Goal: Task Accomplishment & Management: Complete application form

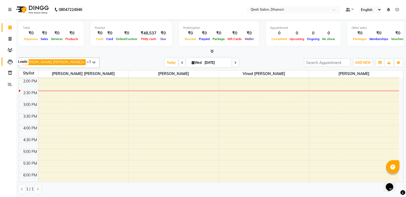
click at [9, 62] on icon at bounding box center [9, 61] width 5 height 5
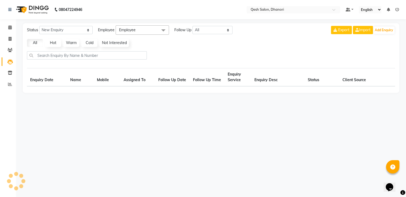
select select "10"
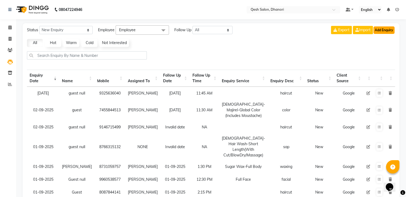
click at [377, 31] on button "Add Enquiry" at bounding box center [384, 29] width 21 height 7
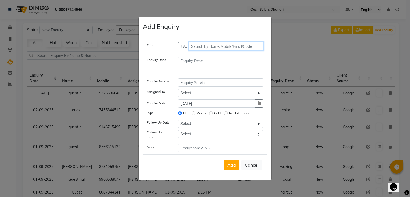
click at [221, 46] on input "text" at bounding box center [226, 46] width 75 height 8
type input "9021636939"
click at [252, 48] on span "Add Client" at bounding box center [252, 46] width 18 height 5
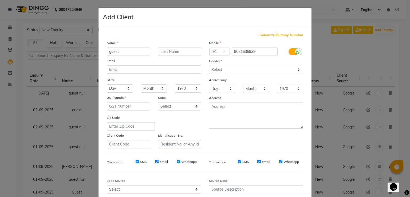
type input "guest"
click at [289, 67] on select "Select [DEMOGRAPHIC_DATA] [DEMOGRAPHIC_DATA] Other Prefer Not To Say" at bounding box center [256, 70] width 94 height 8
select select "prefer_not_to_say"
click at [209, 66] on select "Select [DEMOGRAPHIC_DATA] [DEMOGRAPHIC_DATA] Other Prefer Not To Say" at bounding box center [256, 70] width 94 height 8
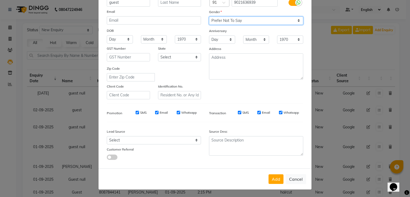
scroll to position [52, 0]
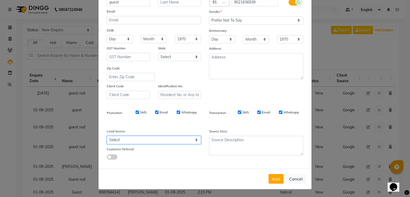
click at [193, 137] on select "Select Walk-in Referral Internet Friend Word of Mouth Advertisement Facebook Ju…" at bounding box center [154, 140] width 94 height 8
select select "51686"
click at [107, 136] on select "Select Walk-in Referral Internet Friend Word of Mouth Advertisement Facebook Ju…" at bounding box center [154, 140] width 94 height 8
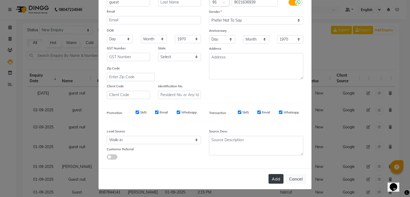
click at [274, 180] on button "Add" at bounding box center [276, 179] width 15 height 10
type input "90******39"
select select
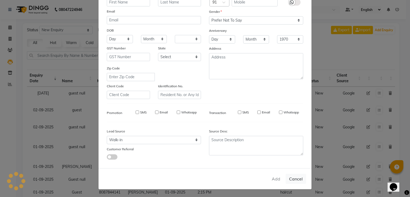
select select
checkbox input "false"
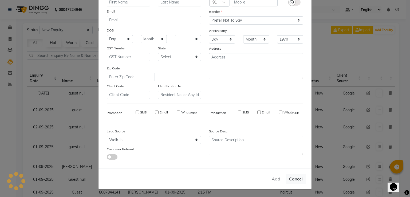
checkbox input "false"
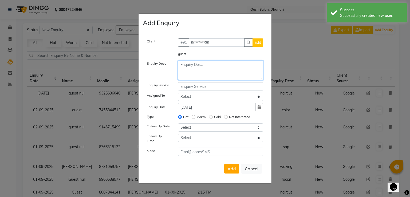
click at [183, 70] on textarea at bounding box center [220, 70] width 85 height 19
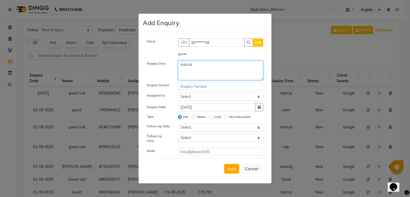
type textarea "haircut"
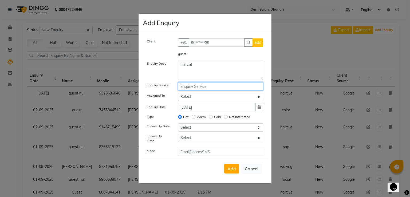
click at [187, 89] on input "text" at bounding box center [220, 86] width 85 height 8
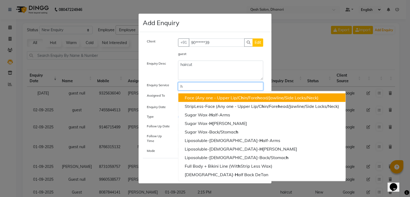
click at [213, 97] on ngb-highlight "Face (Any one - Upper Lip/C h in/Fore h ead/Jawline/Side Locks/Neck)" at bounding box center [252, 97] width 134 height 5
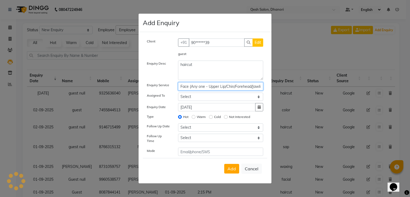
type input "Face (Any one - Upper Lip/Chin/Forehead/Jawline/Side Locks/Neck)"
click at [197, 99] on select "Select [PERSON_NAME] [PERSON_NAME] [PERSON_NAME] [PERSON_NAME] [PERSON_NAME] Sa…" at bounding box center [220, 97] width 85 height 8
select select "82426"
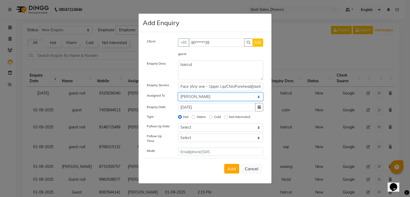
click at [178, 94] on select "Select [PERSON_NAME] [PERSON_NAME] [PERSON_NAME] [PERSON_NAME] [PERSON_NAME] Sa…" at bounding box center [220, 97] width 85 height 8
click at [259, 109] on icon "button" at bounding box center [259, 107] width 3 height 4
select select "9"
select select "2025"
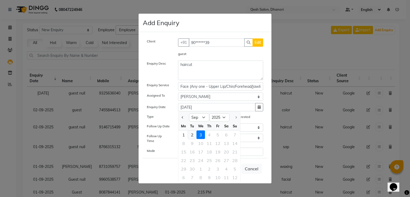
click at [191, 137] on div "2" at bounding box center [192, 135] width 9 height 9
type input "02-09-2025"
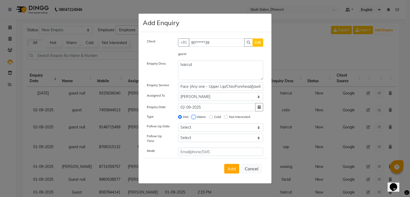
click at [193, 119] on input "Warm" at bounding box center [194, 117] width 4 height 4
radio input "true"
radio input "false"
click at [235, 169] on span "Add" at bounding box center [232, 168] width 9 height 5
select select
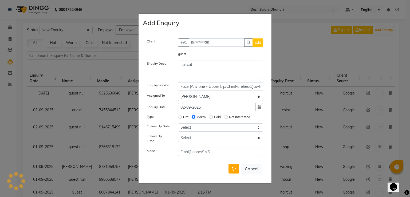
radio input "false"
select select
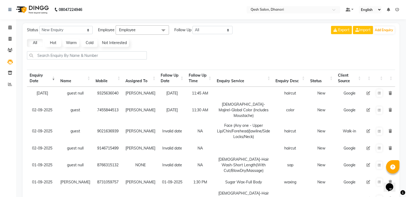
click at [388, 36] on div "Status New Enquiry Open Enquiry Converted Enquiry All All New Open Converted Em…" at bounding box center [211, 154] width 377 height 263
click at [388, 32] on button "Add Enquiry" at bounding box center [384, 29] width 21 height 7
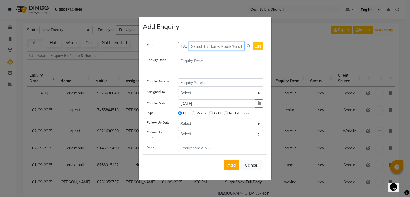
click at [220, 50] on input "text" at bounding box center [217, 46] width 56 height 8
type input "7219893554"
click at [254, 46] on span "Add Client" at bounding box center [252, 46] width 18 height 5
select select "51686"
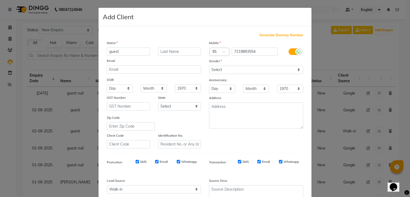
type input "guest"
click at [246, 70] on select "Select [DEMOGRAPHIC_DATA] [DEMOGRAPHIC_DATA] Other Prefer Not To Say" at bounding box center [256, 70] width 94 height 8
select select "[DEMOGRAPHIC_DATA]"
click at [209, 66] on select "Select [DEMOGRAPHIC_DATA] [DEMOGRAPHIC_DATA] Other Prefer Not To Say" at bounding box center [256, 70] width 94 height 8
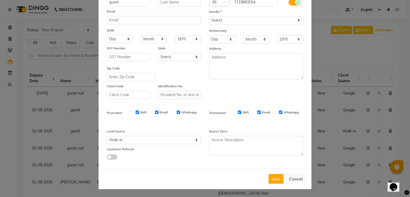
click at [242, 114] on div "SMS Email Whatsapp" at bounding box center [264, 113] width 85 height 7
click at [184, 141] on select "Select Walk-in Referral Internet Friend Word of Mouth Advertisement Facebook Ju…" at bounding box center [154, 140] width 94 height 8
select select "51694"
click at [107, 136] on select "Select Walk-in Referral Internet Friend Word of Mouth Advertisement Facebook Ju…" at bounding box center [154, 140] width 94 height 8
click at [273, 179] on button "Add" at bounding box center [276, 179] width 15 height 10
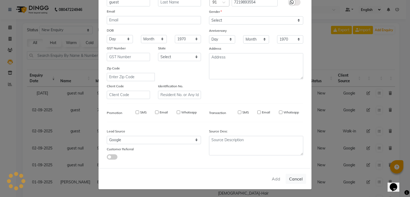
type input "72******54"
select select
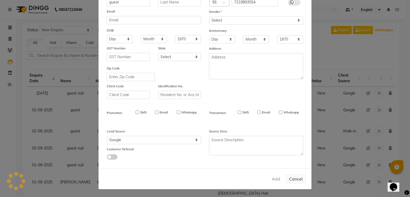
select select
checkbox input "false"
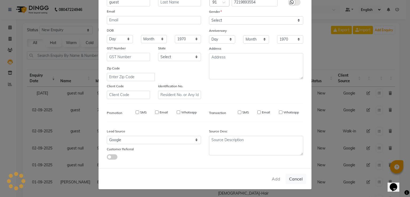
checkbox input "false"
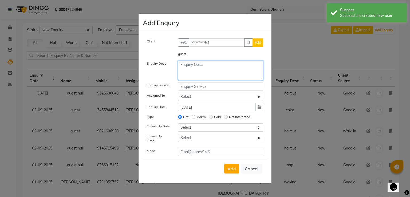
click at [211, 71] on textarea at bounding box center [220, 70] width 85 height 19
type textarea "haircut"
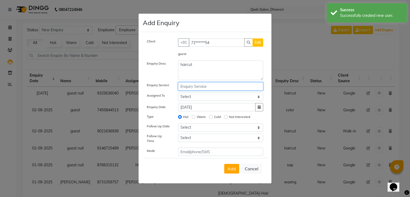
click at [209, 86] on input "text" at bounding box center [220, 86] width 85 height 8
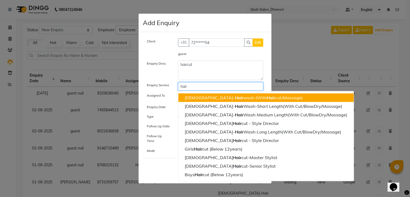
click at [225, 95] on button "[DEMOGRAPHIC_DATA]- Hair wash (With Hair cut/Massage)" at bounding box center [265, 97] width 175 height 9
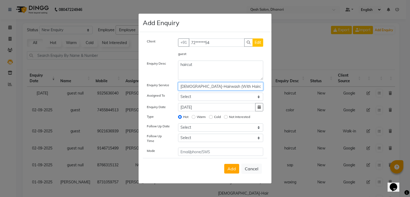
type input "[DEMOGRAPHIC_DATA]-Hairwash (With Haircut/Massage)"
click at [212, 99] on select "Select [PERSON_NAME] [PERSON_NAME] [PERSON_NAME] [PERSON_NAME] [PERSON_NAME] Sa…" at bounding box center [220, 97] width 85 height 8
select select "82426"
click at [178, 94] on select "Select [PERSON_NAME] [PERSON_NAME] [PERSON_NAME] [PERSON_NAME] [PERSON_NAME] Sa…" at bounding box center [220, 97] width 85 height 8
click at [194, 118] on input "Warm" at bounding box center [194, 117] width 4 height 4
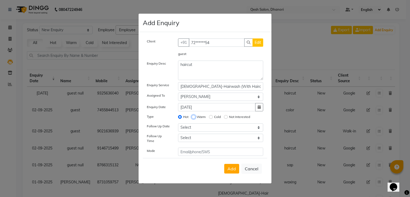
radio input "true"
radio input "false"
click at [193, 128] on select "Select [DATE] [DATE] [DATE] ([DATE]) [DATE] ([DATE]) [DATE] ([DATE]) [DATE] ([D…" at bounding box center [220, 127] width 85 height 8
select select "[DATE]"
click at [178, 126] on select "Select [DATE] [DATE] [DATE] ([DATE]) [DATE] ([DATE]) [DATE] ([DATE]) [DATE] ([D…" at bounding box center [220, 127] width 85 height 8
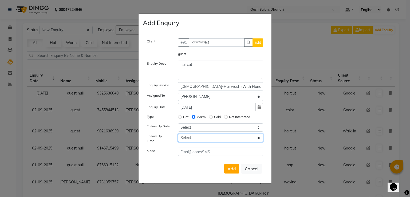
click at [228, 137] on select "Select 07:00 AM 07:15 AM 07:30 AM 07:45 AM 08:00 AM 08:15 AM 08:30 AM 08:45 AM …" at bounding box center [220, 138] width 85 height 8
select select "690"
click at [178, 136] on select "Select 07:00 AM 07:15 AM 07:30 AM 07:45 AM 08:00 AM 08:15 AM 08:30 AM 08:45 AM …" at bounding box center [220, 138] width 85 height 8
click at [187, 135] on div "Client +91 72******54 Edit guest Enquiry Desc haircut Enquiry Service [DEMOGRAP…" at bounding box center [205, 96] width 124 height 117
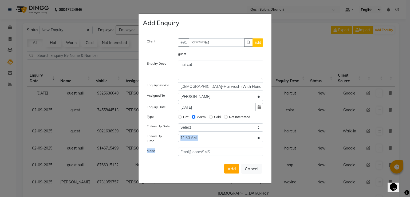
click at [187, 135] on div "Client +91 72******54 Edit guest Enquiry Desc haircut Enquiry Service [DEMOGRAP…" at bounding box center [205, 96] width 124 height 117
click at [230, 167] on span "Add" at bounding box center [232, 168] width 9 height 5
select select
radio input "false"
select select
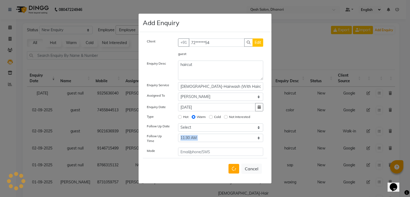
select select
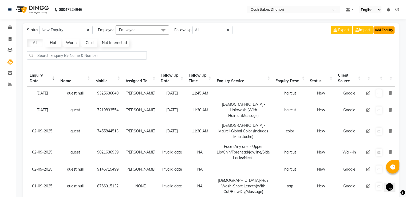
click at [389, 27] on button "Add Enquiry" at bounding box center [384, 29] width 21 height 7
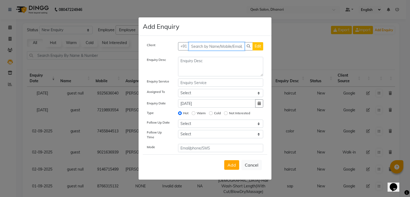
click at [225, 46] on input "text" at bounding box center [217, 46] width 56 height 8
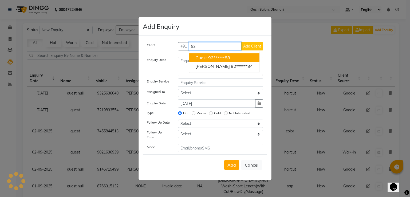
type input "9"
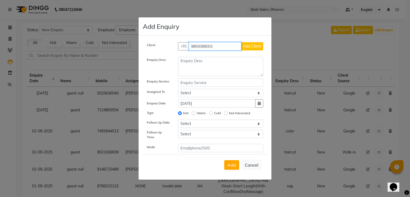
type input "9850089003"
click at [257, 45] on span "Add Client" at bounding box center [252, 46] width 18 height 5
select select "51694"
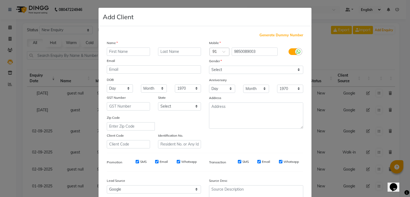
type input "h"
type input "guest"
click at [251, 71] on select "Select [DEMOGRAPHIC_DATA] [DEMOGRAPHIC_DATA] Other Prefer Not To Say" at bounding box center [256, 70] width 94 height 8
select select "prefer_not_to_say"
click at [209, 66] on select "Select [DEMOGRAPHIC_DATA] [DEMOGRAPHIC_DATA] Other Prefer Not To Say" at bounding box center [256, 70] width 94 height 8
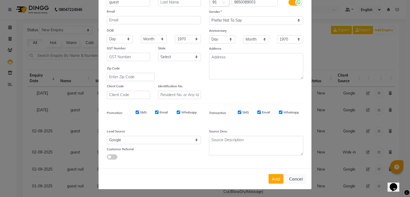
click at [246, 108] on div "Transaction SMS Email Whatsapp" at bounding box center [256, 113] width 102 height 10
click at [275, 177] on button "Add" at bounding box center [276, 179] width 15 height 10
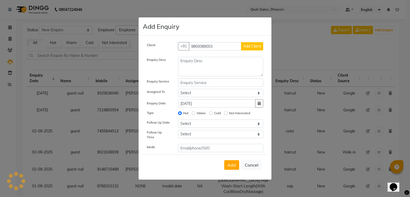
type input "98******03"
select select
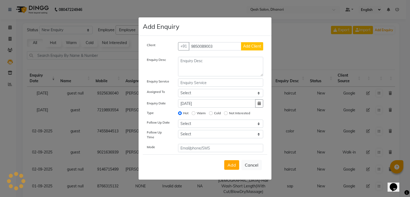
select select
checkbox input "false"
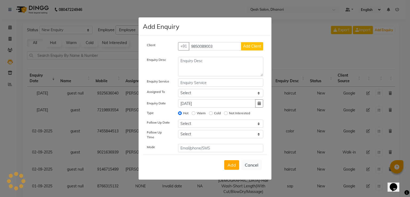
checkbox input "false"
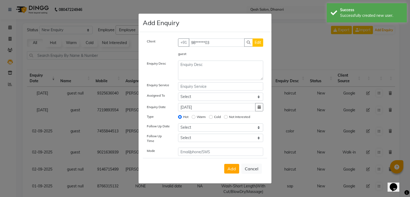
click at [275, 177] on ngb-modal-window "Add Enquiry Client +91 98******03 Edit guest Enquiry Desc Enquiry Service Assig…" at bounding box center [205, 98] width 410 height 197
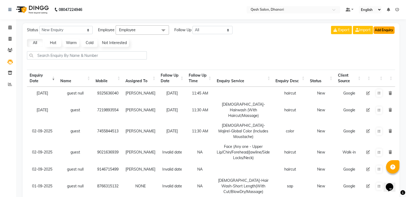
click at [383, 30] on button "Add Enquiry" at bounding box center [384, 29] width 21 height 7
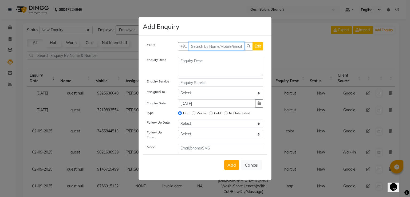
click at [224, 47] on input "text" at bounding box center [217, 46] width 56 height 8
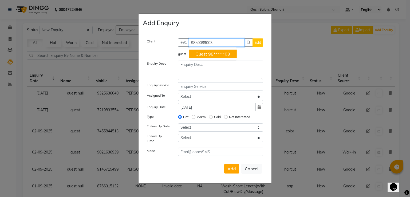
click at [223, 55] on ngb-highlight "98******03" at bounding box center [219, 53] width 22 height 5
type input "98******03"
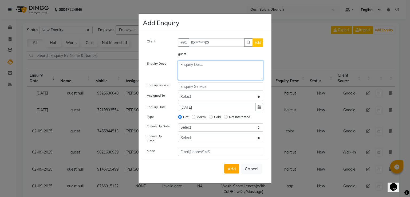
click at [188, 72] on textarea at bounding box center [220, 70] width 85 height 19
type textarea "haircut"
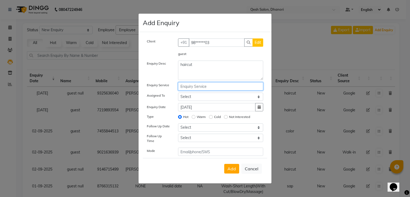
click at [188, 90] on input "text" at bounding box center [220, 86] width 85 height 8
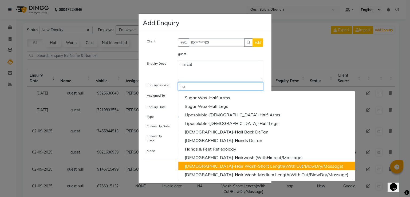
click at [235, 165] on span "Ha" at bounding box center [238, 165] width 6 height 5
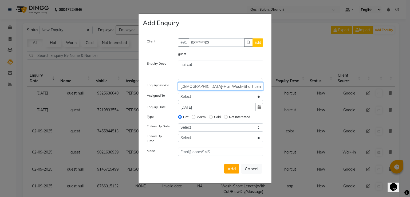
type input "[DEMOGRAPHIC_DATA]-Hair Wash-Short Length(With Cut/BlowDry/Massage)"
click at [193, 119] on input "Warm" at bounding box center [194, 117] width 4 height 4
radio input "true"
radio input "false"
click at [194, 100] on select "Select [PERSON_NAME] [PERSON_NAME] [PERSON_NAME] [PERSON_NAME] [PERSON_NAME] Sa…" at bounding box center [220, 97] width 85 height 8
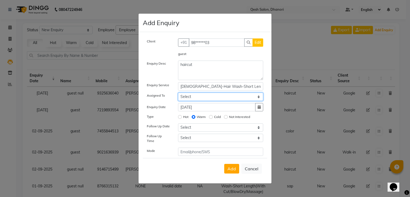
select select "82426"
click at [178, 94] on select "Select [PERSON_NAME] [PERSON_NAME] [PERSON_NAME] [PERSON_NAME] [PERSON_NAME] Sa…" at bounding box center [220, 97] width 85 height 8
click at [259, 106] on button "button" at bounding box center [259, 107] width 8 height 8
select select "9"
select select "2025"
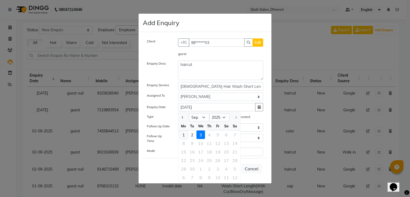
click at [183, 139] on div "1" at bounding box center [183, 135] width 9 height 9
type input "01-09-2025"
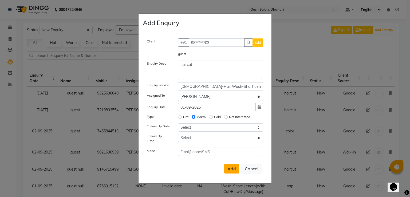
click at [231, 171] on button "Add" at bounding box center [231, 169] width 15 height 10
select select
radio input "false"
select select
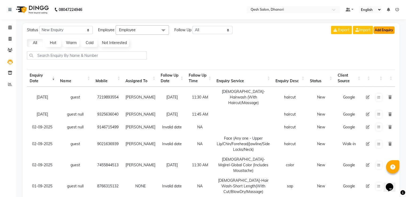
click at [383, 31] on button "Add Enquiry" at bounding box center [384, 29] width 21 height 7
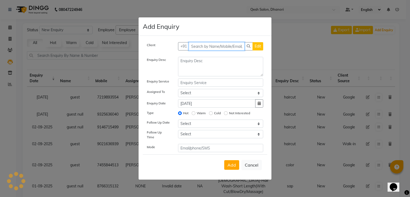
click at [217, 48] on input "text" at bounding box center [217, 46] width 56 height 8
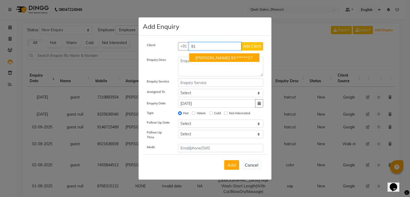
type input "9"
type input "8"
type input "9"
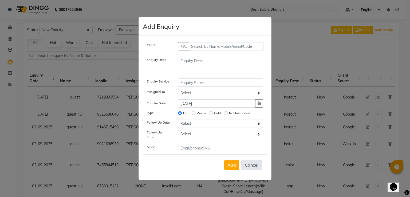
click at [253, 167] on button "Cancel" at bounding box center [251, 165] width 21 height 10
select select
radio input "false"
select select
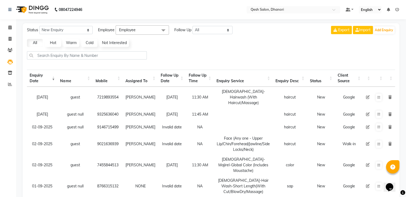
drag, startPoint x: 253, startPoint y: 167, endPoint x: 209, endPoint y: 52, distance: 123.4
click at [209, 52] on div at bounding box center [211, 57] width 373 height 13
click at [10, 72] on icon at bounding box center [10, 73] width 5 height 4
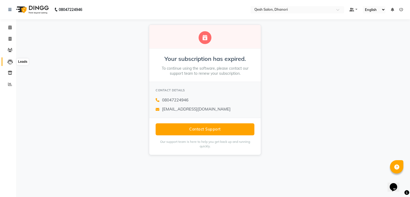
click at [10, 60] on icon at bounding box center [9, 61] width 5 height 5
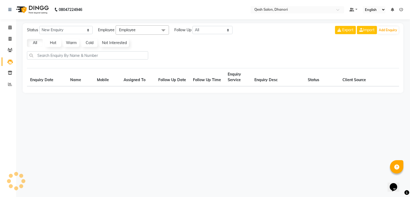
select select "10"
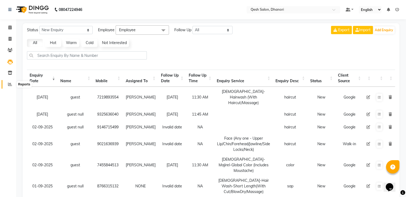
click at [10, 85] on icon at bounding box center [10, 84] width 4 height 4
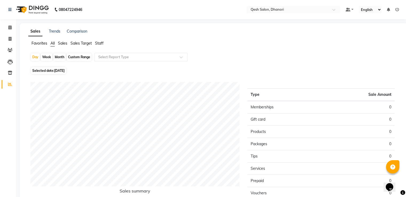
click at [100, 42] on span "Staff" at bounding box center [99, 43] width 9 height 5
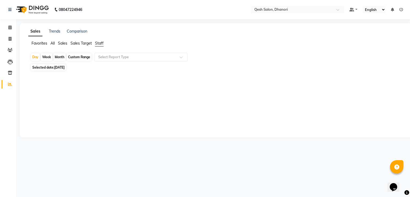
click at [75, 56] on div "Custom Range" at bounding box center [79, 56] width 25 height 7
select select "9"
select select "2025"
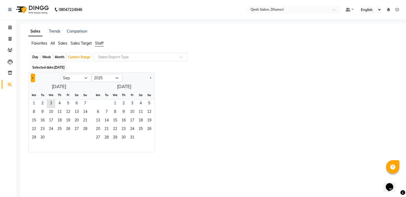
click at [32, 78] on span "Previous month" at bounding box center [33, 78] width 2 height 2
select select "8"
click at [68, 103] on span "1" at bounding box center [68, 104] width 9 height 9
click at [87, 137] on span "31" at bounding box center [85, 138] width 9 height 9
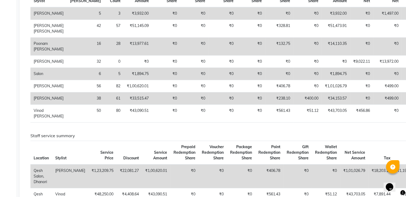
scroll to position [80, 0]
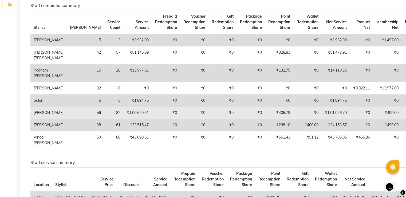
click at [152, 119] on td "₹0" at bounding box center [166, 113] width 28 height 12
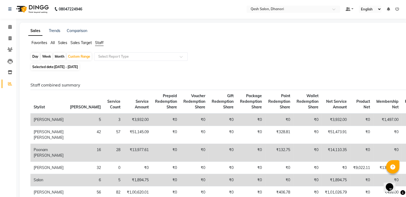
scroll to position [0, 0]
click at [11, 52] on icon at bounding box center [9, 50] width 5 height 4
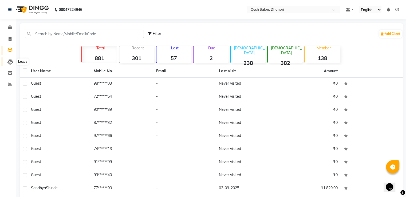
click at [10, 61] on icon at bounding box center [9, 61] width 5 height 5
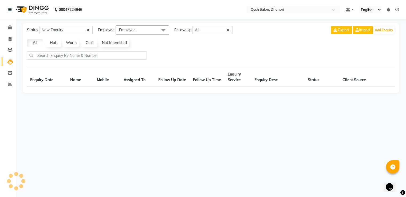
select select "10"
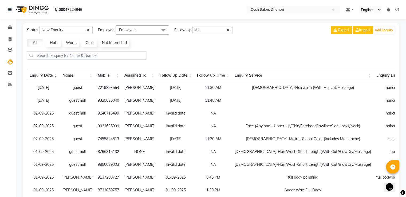
click at [131, 152] on td "NONE" at bounding box center [139, 151] width 35 height 13
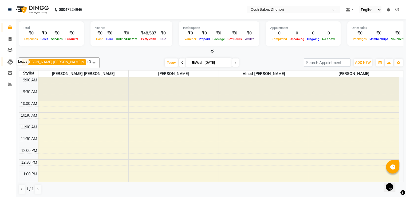
click at [8, 63] on icon at bounding box center [9, 61] width 5 height 5
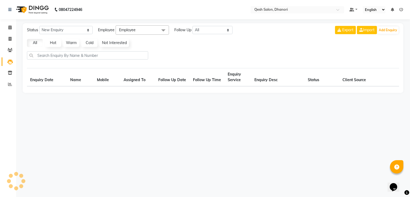
select select "10"
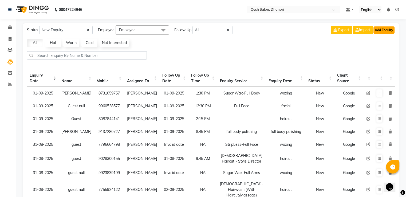
click at [220, 27] on button "Add Enquiry" at bounding box center [384, 29] width 21 height 7
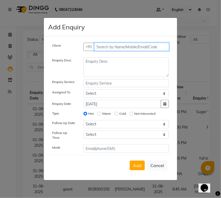
click at [102, 50] on input "text" at bounding box center [131, 47] width 75 height 8
type input "9325636040"
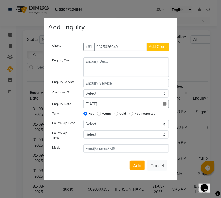
click at [151, 48] on span "Add Client" at bounding box center [157, 46] width 18 height 5
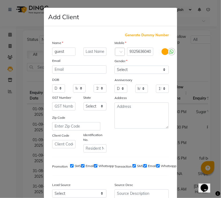
type input "guest"
click at [152, 71] on select "Select [DEMOGRAPHIC_DATA] [DEMOGRAPHIC_DATA] Other Prefer Not To Say" at bounding box center [141, 70] width 54 height 8
select select "prefer_not_to_say"
click at [114, 66] on select "Select [DEMOGRAPHIC_DATA] [DEMOGRAPHIC_DATA] Other Prefer Not To Say" at bounding box center [141, 70] width 54 height 8
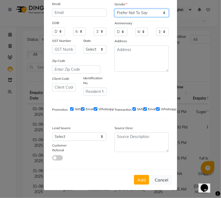
scroll to position [59, 0]
click at [100, 135] on select "Select Walk-in Referral Internet Friend Word of Mouth Advertisement Facebook Ju…" at bounding box center [79, 137] width 54 height 8
select select "51694"
click at [52, 133] on select "Select Walk-in Referral Internet Friend Word of Mouth Advertisement Facebook Ju…" at bounding box center [79, 137] width 54 height 8
click at [140, 180] on button "Add" at bounding box center [141, 180] width 15 height 10
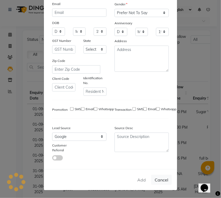
type input "93******40"
select select
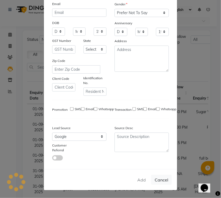
select select
checkbox input "false"
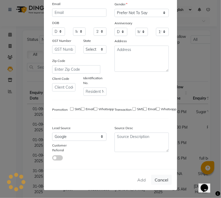
checkbox input "false"
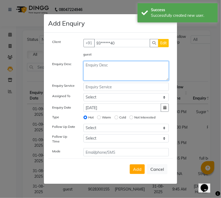
click at [108, 69] on textarea at bounding box center [125, 70] width 85 height 19
type textarea "haircut"
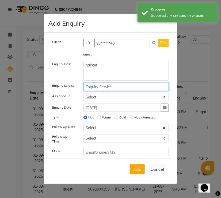
click at [105, 88] on input "text" at bounding box center [125, 87] width 85 height 8
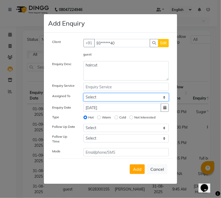
click at [104, 99] on select "Select [PERSON_NAME] [PERSON_NAME] [PERSON_NAME] [PERSON_NAME] [PERSON_NAME] Sa…" at bounding box center [125, 97] width 85 height 8
select select "82426"
click at [83, 95] on select "Select [PERSON_NAME] [PERSON_NAME] [PERSON_NAME] [PERSON_NAME] [PERSON_NAME] Sa…" at bounding box center [125, 97] width 85 height 8
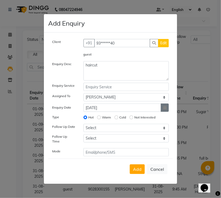
click at [164, 109] on icon "button" at bounding box center [164, 108] width 3 height 4
select select "9"
select select "2025"
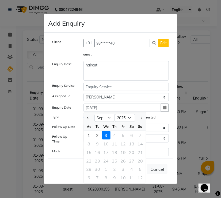
click at [193, 75] on ngb-modal-window "Add Enquiry Client +91 93******40 Edit guest Enquiry Desc haircut Enquiry Servi…" at bounding box center [110, 99] width 221 height 198
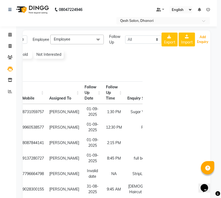
scroll to position [0, 61]
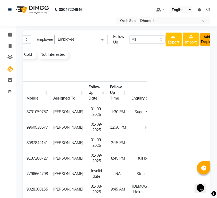
click at [209, 42] on button "Add Enquiry" at bounding box center [206, 39] width 14 height 12
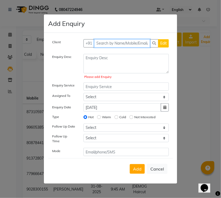
click at [104, 45] on input "text" at bounding box center [122, 43] width 56 height 8
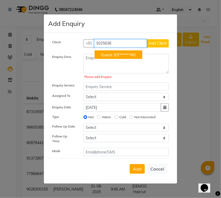
click at [117, 52] on button "guest 93******40" at bounding box center [118, 54] width 48 height 9
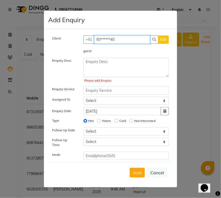
type input "93******40"
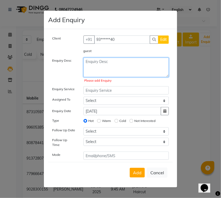
click at [97, 65] on textarea at bounding box center [125, 67] width 85 height 19
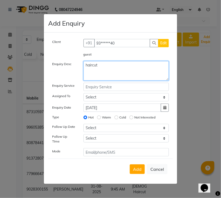
type textarea "haircut"
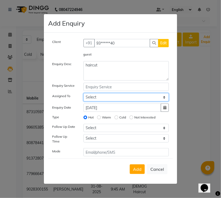
click at [98, 97] on select "Select [PERSON_NAME] [PERSON_NAME] [PERSON_NAME] [PERSON_NAME] [PERSON_NAME] Sa…" at bounding box center [125, 97] width 85 height 8
select select "82426"
click at [83, 95] on select "Select [PERSON_NAME] [PERSON_NAME] [PERSON_NAME] [PERSON_NAME] [PERSON_NAME] Sa…" at bounding box center [125, 97] width 85 height 8
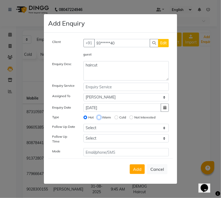
click at [99, 118] on input "Warm" at bounding box center [99, 118] width 4 height 4
radio input "true"
radio input "false"
click at [104, 130] on select "Select [DATE] [DATE] [DATE] ([DATE]) [DATE] ([DATE]) [DATE] ([DATE]) [DATE] ([D…" at bounding box center [125, 128] width 85 height 8
select select "[DATE]"
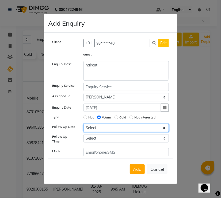
click at [83, 126] on select "Select [DATE] [DATE] [DATE] ([DATE]) [DATE] ([DATE]) [DATE] ([DATE]) [DATE] ([D…" at bounding box center [125, 128] width 85 height 8
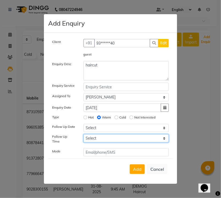
click at [128, 139] on select "Select 07:00 AM 07:15 AM 07:30 AM 07:45 AM 08:00 AM 08:15 AM 08:30 AM 08:45 AM …" at bounding box center [125, 138] width 85 height 8
select select "705"
click at [83, 136] on select "Select 07:00 AM 07:15 AM 07:30 AM 07:45 AM 08:00 AM 08:15 AM 08:30 AM 08:45 AM …" at bounding box center [125, 138] width 85 height 8
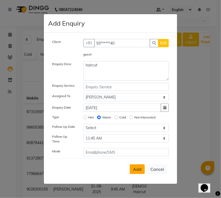
click at [141, 167] on span "Add" at bounding box center [137, 169] width 9 height 5
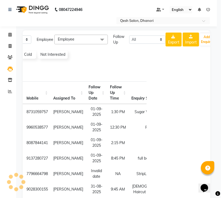
select select
radio input "false"
select select
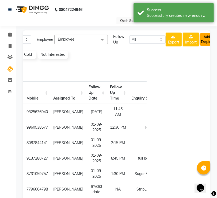
click at [206, 42] on button "Add Enquiry" at bounding box center [206, 39] width 14 height 12
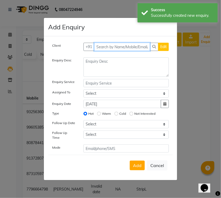
click at [100, 48] on input "text" at bounding box center [122, 47] width 56 height 8
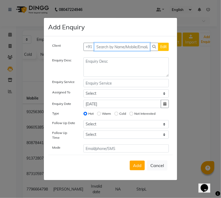
click at [113, 49] on input "text" at bounding box center [122, 47] width 56 height 8
type input "9146715499"
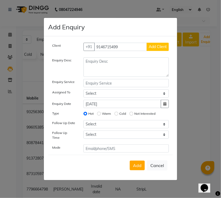
click at [158, 49] on span "Add Client" at bounding box center [157, 46] width 18 height 5
select select "51694"
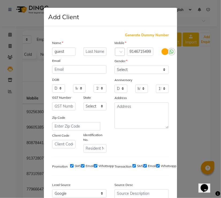
type input "guest"
click at [143, 72] on select "Select [DEMOGRAPHIC_DATA] [DEMOGRAPHIC_DATA] Other Prefer Not To Say" at bounding box center [141, 70] width 54 height 8
select select "prefer_not_to_say"
click at [114, 66] on select "Select [DEMOGRAPHIC_DATA] [DEMOGRAPHIC_DATA] Other Prefer Not To Say" at bounding box center [141, 70] width 54 height 8
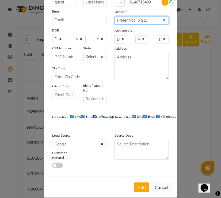
scroll to position [59, 0]
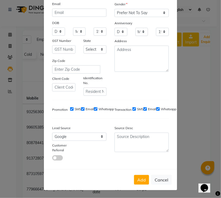
click at [138, 105] on div "Transaction SMS Email Whatsapp" at bounding box center [141, 110] width 62 height 10
click at [141, 180] on button "Add" at bounding box center [141, 180] width 15 height 10
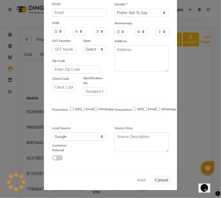
type input "91******99"
select select
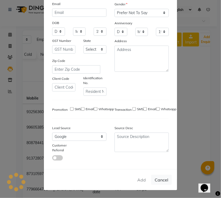
select select
checkbox input "false"
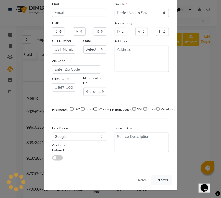
checkbox input "false"
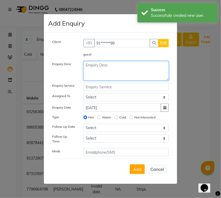
click at [102, 66] on textarea at bounding box center [125, 70] width 85 height 19
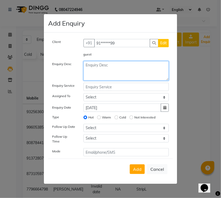
click at [102, 69] on textarea at bounding box center [125, 70] width 85 height 19
type textarea "haircut"
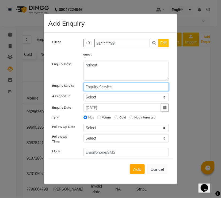
click at [108, 88] on input "text" at bounding box center [125, 87] width 85 height 8
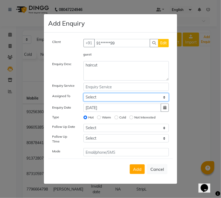
click at [99, 99] on select "Select [PERSON_NAME] [PERSON_NAME] [PERSON_NAME] [PERSON_NAME] [PERSON_NAME] Sa…" at bounding box center [125, 97] width 85 height 8
select select "82426"
click at [83, 95] on select "Select [PERSON_NAME] [PERSON_NAME] [PERSON_NAME] [PERSON_NAME] [PERSON_NAME] Sa…" at bounding box center [125, 97] width 85 height 8
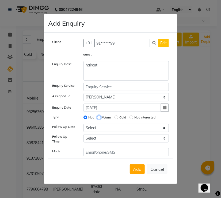
click at [98, 119] on input "Warm" at bounding box center [99, 118] width 4 height 4
radio input "true"
radio input "false"
click at [166, 109] on icon "button" at bounding box center [164, 108] width 3 height 4
select select "9"
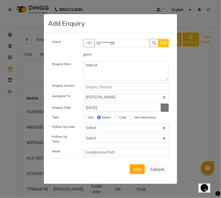
select select "2025"
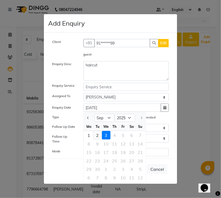
click at [98, 137] on div "2" at bounding box center [97, 135] width 9 height 9
type input "02-09-2025"
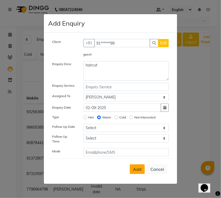
click at [137, 169] on span "Add" at bounding box center [137, 169] width 9 height 5
select select
radio input "false"
select select
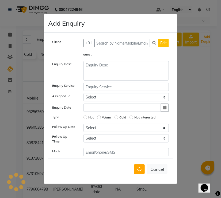
select select
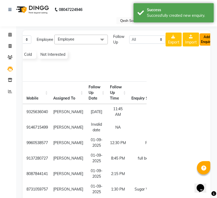
click at [205, 39] on button "Add Enquiry" at bounding box center [206, 39] width 14 height 12
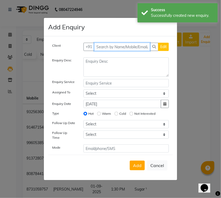
click at [98, 48] on input "text" at bounding box center [122, 47] width 56 height 8
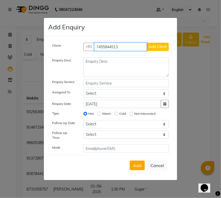
type input "7455844513"
click at [156, 49] on span "Add Client" at bounding box center [157, 46] width 18 height 5
select select "51694"
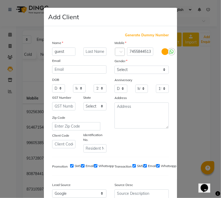
type input "guest"
click at [128, 71] on select "Select [DEMOGRAPHIC_DATA] [DEMOGRAPHIC_DATA] Other Prefer Not To Say" at bounding box center [141, 70] width 54 height 8
select select "prefer_not_to_say"
click at [114, 66] on select "Select [DEMOGRAPHIC_DATA] [DEMOGRAPHIC_DATA] Other Prefer Not To Say" at bounding box center [141, 70] width 54 height 8
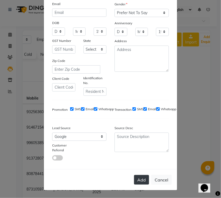
click at [138, 181] on button "Add" at bounding box center [141, 180] width 15 height 10
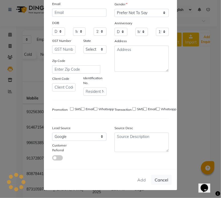
type input "74******13"
select select
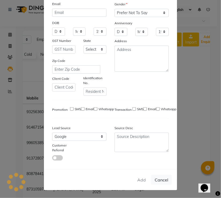
select select
checkbox input "false"
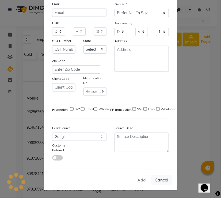
checkbox input "false"
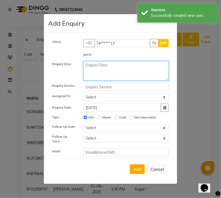
click at [88, 72] on textarea at bounding box center [125, 70] width 85 height 19
type textarea "color"
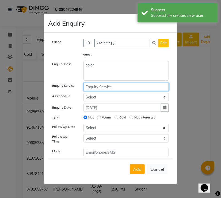
click at [95, 87] on input "text" at bounding box center [125, 87] width 85 height 8
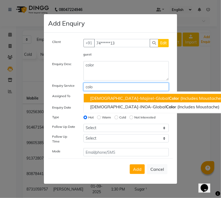
click at [109, 96] on button "Male-Majirel-Global Colo r (Includes Moustache)" at bounding box center [156, 98] width 145 height 9
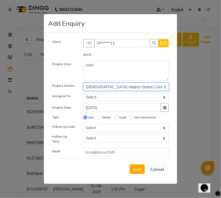
type input "[DEMOGRAPHIC_DATA]-Majirel-Global Color (Includes Moustache)"
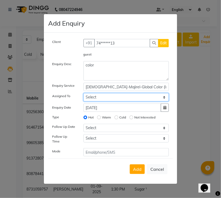
click at [108, 99] on select "Select [PERSON_NAME] [PERSON_NAME] [PERSON_NAME] [PERSON_NAME] [PERSON_NAME] Sa…" at bounding box center [125, 97] width 85 height 8
select select "82426"
click at [83, 95] on select "Select [PERSON_NAME] [PERSON_NAME] [PERSON_NAME] [PERSON_NAME] [PERSON_NAME] Sa…" at bounding box center [125, 97] width 85 height 8
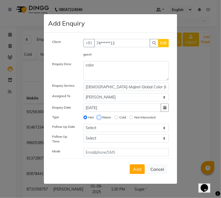
click at [97, 118] on input "Warm" at bounding box center [99, 118] width 4 height 4
radio input "true"
radio input "false"
click at [165, 112] on button "button" at bounding box center [164, 108] width 8 height 8
select select "9"
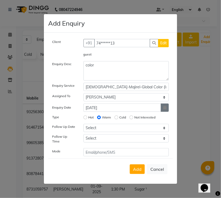
select select "2025"
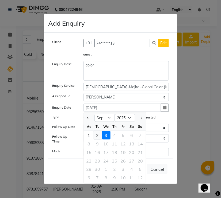
click at [96, 136] on div "2" at bounding box center [97, 135] width 9 height 9
type input "02-09-2025"
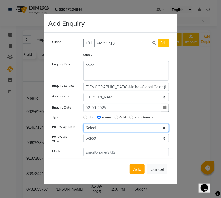
click at [97, 130] on select "Select [DATE] [DATE] [DATE] ([DATE]) [DATE] ([DATE]) [DATE] ([DATE]) [DATE] ([D…" at bounding box center [125, 128] width 85 height 8
select select "[DATE]"
click at [83, 126] on select "Select [DATE] [DATE] [DATE] ([DATE]) [DATE] ([DATE]) [DATE] ([DATE]) [DATE] ([D…" at bounding box center [125, 128] width 85 height 8
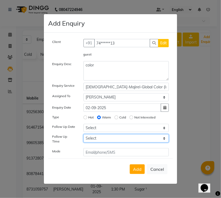
click at [139, 142] on select "Select 07:00 AM 07:15 AM 07:30 AM 07:45 AM 08:00 AM 08:15 AM 08:30 AM 08:45 AM …" at bounding box center [125, 138] width 85 height 8
select select "690"
click at [83, 136] on select "Select 07:00 AM 07:15 AM 07:30 AM 07:45 AM 08:00 AM 08:15 AM 08:30 AM 08:45 AM …" at bounding box center [125, 138] width 85 height 8
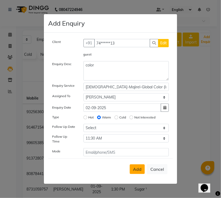
click at [139, 168] on span "Add" at bounding box center [137, 169] width 9 height 5
select select
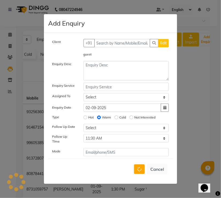
radio input "false"
select select
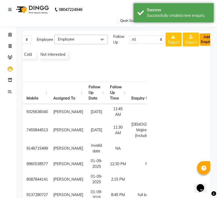
click at [205, 33] on button "Add Enquiry" at bounding box center [206, 39] width 14 height 12
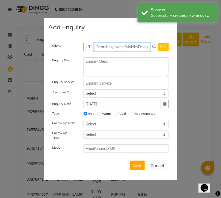
click at [99, 50] on input "text" at bounding box center [122, 47] width 56 height 8
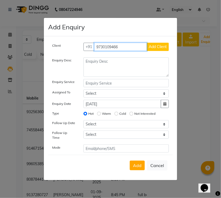
type input "9730109466"
click at [156, 49] on span "Add Client" at bounding box center [157, 46] width 18 height 5
select select "51694"
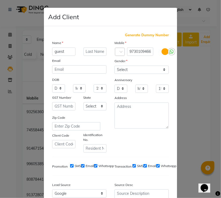
type input "guest"
click at [127, 68] on select "Select [DEMOGRAPHIC_DATA] [DEMOGRAPHIC_DATA] Other Prefer Not To Say" at bounding box center [141, 70] width 54 height 8
select select "prefer_not_to_say"
click at [114, 66] on select "Select [DEMOGRAPHIC_DATA] [DEMOGRAPHIC_DATA] Other Prefer Not To Say" at bounding box center [141, 70] width 54 height 8
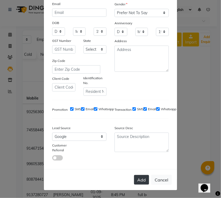
click at [141, 178] on button "Add" at bounding box center [141, 180] width 15 height 10
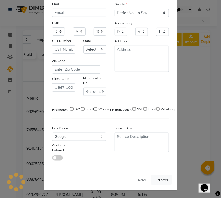
type input "97******66"
select select
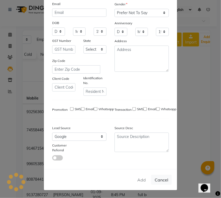
select select
checkbox input "false"
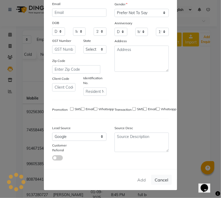
checkbox input "false"
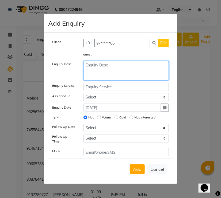
click at [108, 69] on textarea at bounding box center [125, 70] width 85 height 19
type textarea "haircut"
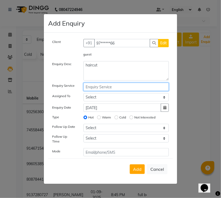
click at [97, 87] on input "text" at bounding box center [125, 87] width 85 height 8
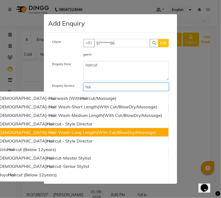
click at [83, 133] on ngb-highlight "Female- Hai r Wash-Long Length(With Cut/BlowDry/Massage)" at bounding box center [77, 132] width 158 height 5
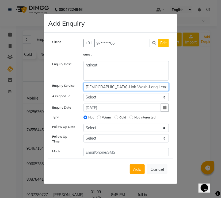
type input "[DEMOGRAPHIC_DATA]-Hair Wash-Long Length(With Cut/BlowDry/Massage)"
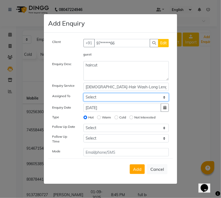
click at [94, 98] on select "Select [PERSON_NAME] [PERSON_NAME] [PERSON_NAME] [PERSON_NAME] [PERSON_NAME] Sa…" at bounding box center [125, 97] width 85 height 8
select select "82426"
click at [83, 95] on select "Select [PERSON_NAME] [PERSON_NAME] [PERSON_NAME] [PERSON_NAME] [PERSON_NAME] Sa…" at bounding box center [125, 97] width 85 height 8
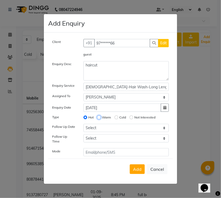
click at [99, 119] on input "Warm" at bounding box center [99, 118] width 4 height 4
radio input "true"
radio input "false"
click at [163, 109] on icon "button" at bounding box center [164, 108] width 3 height 4
select select "9"
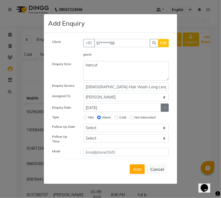
select select "2025"
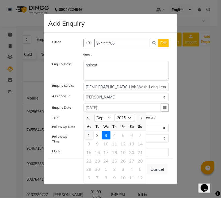
click at [90, 138] on div "1" at bounding box center [89, 135] width 9 height 9
type input "01-09-2025"
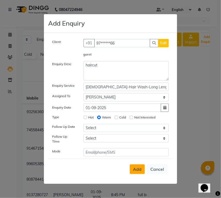
click at [136, 167] on span "Add" at bounding box center [137, 169] width 9 height 5
select select
radio input "false"
select select
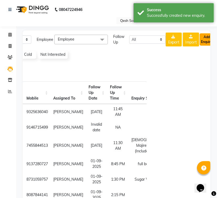
click at [207, 40] on button "Add Enquiry" at bounding box center [206, 39] width 14 height 12
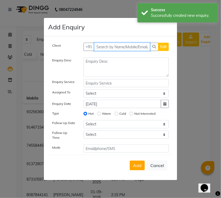
click at [129, 49] on input "text" at bounding box center [122, 47] width 56 height 8
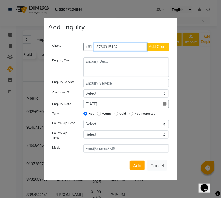
type input "8766315132"
click at [155, 49] on span "Add Client" at bounding box center [157, 46] width 18 height 5
select select "51694"
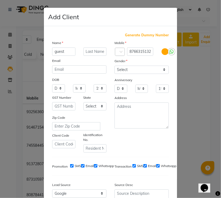
type input "guest"
click at [142, 71] on select "Select [DEMOGRAPHIC_DATA] [DEMOGRAPHIC_DATA] Other Prefer Not To Say" at bounding box center [141, 70] width 54 height 8
select select "prefer_not_to_say"
click at [114, 66] on select "Select [DEMOGRAPHIC_DATA] [DEMOGRAPHIC_DATA] Other Prefer Not To Say" at bounding box center [141, 70] width 54 height 8
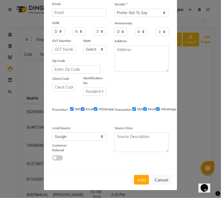
click at [137, 105] on div "Transaction SMS Email Whatsapp" at bounding box center [141, 110] width 62 height 10
click at [138, 177] on button "Add" at bounding box center [141, 180] width 15 height 10
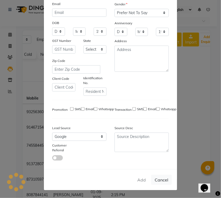
type input "87******32"
select select
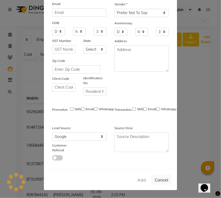
select select
checkbox input "false"
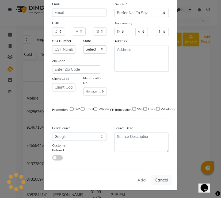
checkbox input "false"
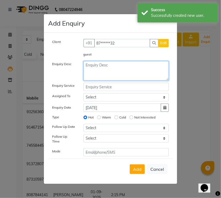
click at [96, 65] on textarea at bounding box center [125, 70] width 85 height 19
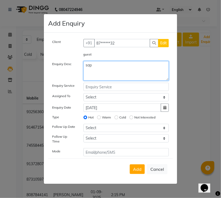
type textarea "sap"
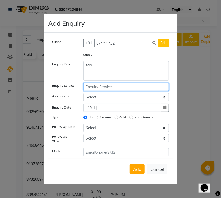
click at [95, 90] on input "text" at bounding box center [125, 87] width 85 height 8
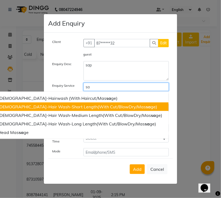
drag, startPoint x: 93, startPoint y: 99, endPoint x: 93, endPoint y: 108, distance: 9.9
click at [93, 108] on ngb-typeahead-window "Male-Hairwash (With Haircut/Mas sa ge) Female-Hair Wash-Short Length(With Cut/B…" at bounding box center [79, 116] width 177 height 48
click at [93, 108] on ngb-highlight "Female-Hair Wash-Short Length(With Cut/BlowDry/Mas sa ge)" at bounding box center [77, 106] width 159 height 5
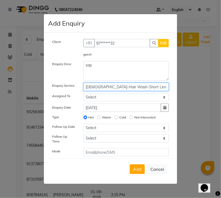
type input "[DEMOGRAPHIC_DATA]-Hair Wash-Short Length(With Cut/BlowDry/Massage)"
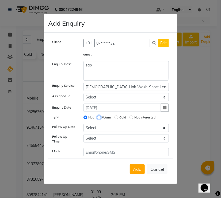
click at [98, 118] on input "Warm" at bounding box center [99, 118] width 4 height 4
radio input "true"
radio input "false"
click at [166, 108] on icon "button" at bounding box center [164, 108] width 3 height 4
select select "9"
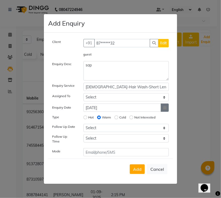
select select "2025"
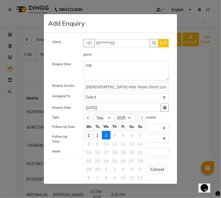
click at [86, 136] on div "1" at bounding box center [89, 135] width 9 height 9
type input "01-09-2025"
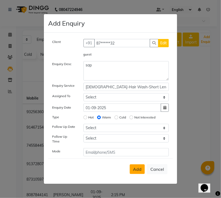
click at [135, 168] on span "Add" at bounding box center [137, 169] width 9 height 5
select select
radio input "false"
select select
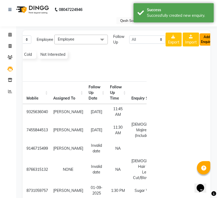
click at [204, 38] on button "Add Enquiry" at bounding box center [206, 39] width 14 height 12
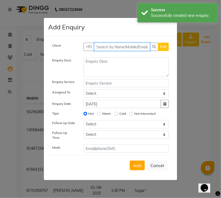
click at [112, 48] on input "text" at bounding box center [122, 47] width 56 height 8
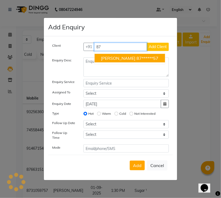
type input "8"
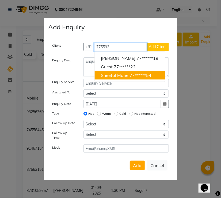
type input "775592"
click at [100, 116] on input "Warm" at bounding box center [99, 114] width 4 height 4
radio input "true"
radio input "false"
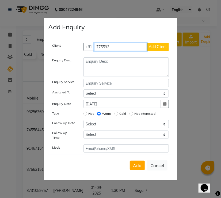
click at [112, 50] on input "775592" at bounding box center [120, 47] width 53 height 8
type input "77559224122"
click at [154, 49] on span "Add Client" at bounding box center [157, 46] width 18 height 5
select select "51694"
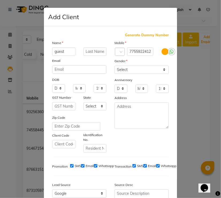
type input "guest"
click at [156, 68] on select "Select [DEMOGRAPHIC_DATA] [DEMOGRAPHIC_DATA] Other Prefer Not To Say" at bounding box center [141, 70] width 54 height 8
select select "prefer_not_to_say"
click at [114, 66] on select "Select [DEMOGRAPHIC_DATA] [DEMOGRAPHIC_DATA] Other Prefer Not To Say" at bounding box center [141, 70] width 54 height 8
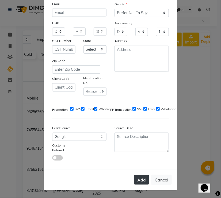
click at [138, 177] on button "Add" at bounding box center [141, 180] width 15 height 10
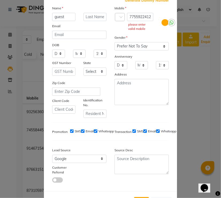
scroll to position [0, 0]
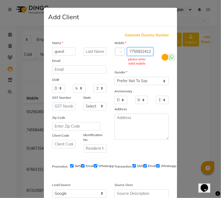
click at [145, 50] on input "77559224122" at bounding box center [140, 52] width 26 height 8
click at [148, 51] on input "77559224122" at bounding box center [140, 52] width 26 height 8
click at [140, 51] on input "77559224122" at bounding box center [140, 52] width 26 height 8
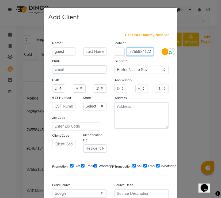
type input "7755924122"
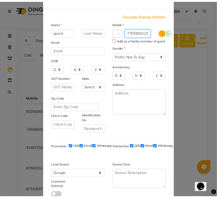
scroll to position [59, 0]
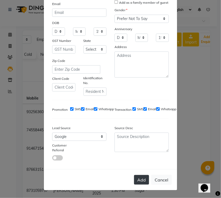
click at [138, 177] on button "Add" at bounding box center [141, 180] width 15 height 10
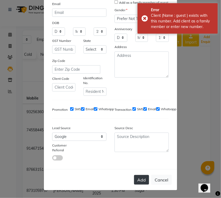
click at [138, 177] on button "Add" at bounding box center [141, 180] width 15 height 10
click at [158, 177] on button "Cancel" at bounding box center [161, 180] width 21 height 10
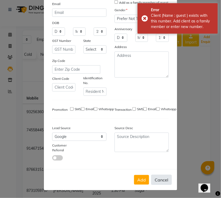
select select
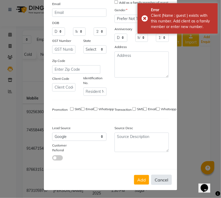
select select
checkbox input "false"
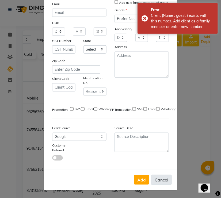
checkbox input "false"
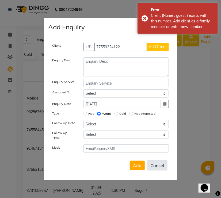
click at [160, 163] on button "Cancel" at bounding box center [157, 165] width 21 height 10
select select
radio input "false"
select select
